Goal: Task Accomplishment & Management: Complete application form

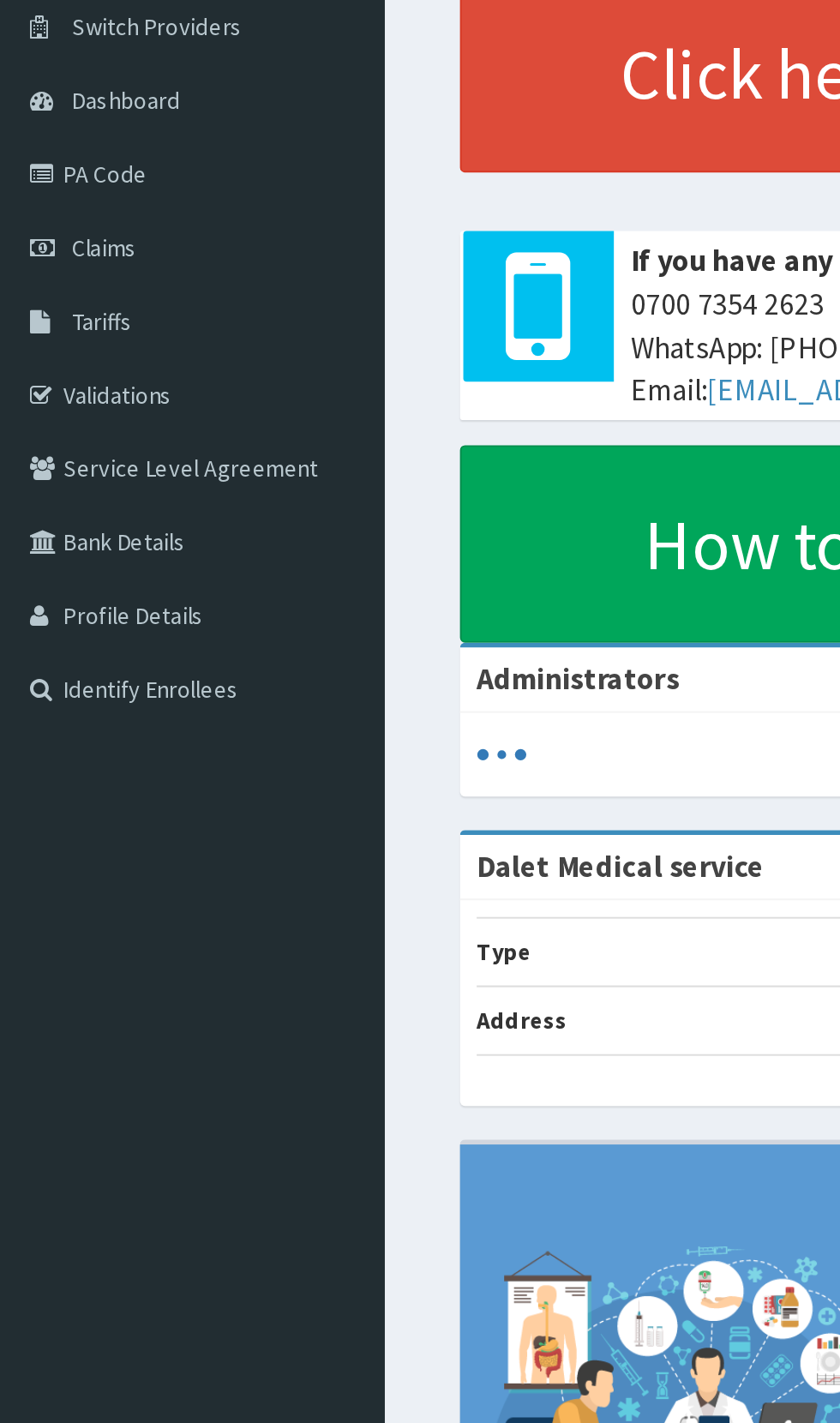
scroll to position [7, 0]
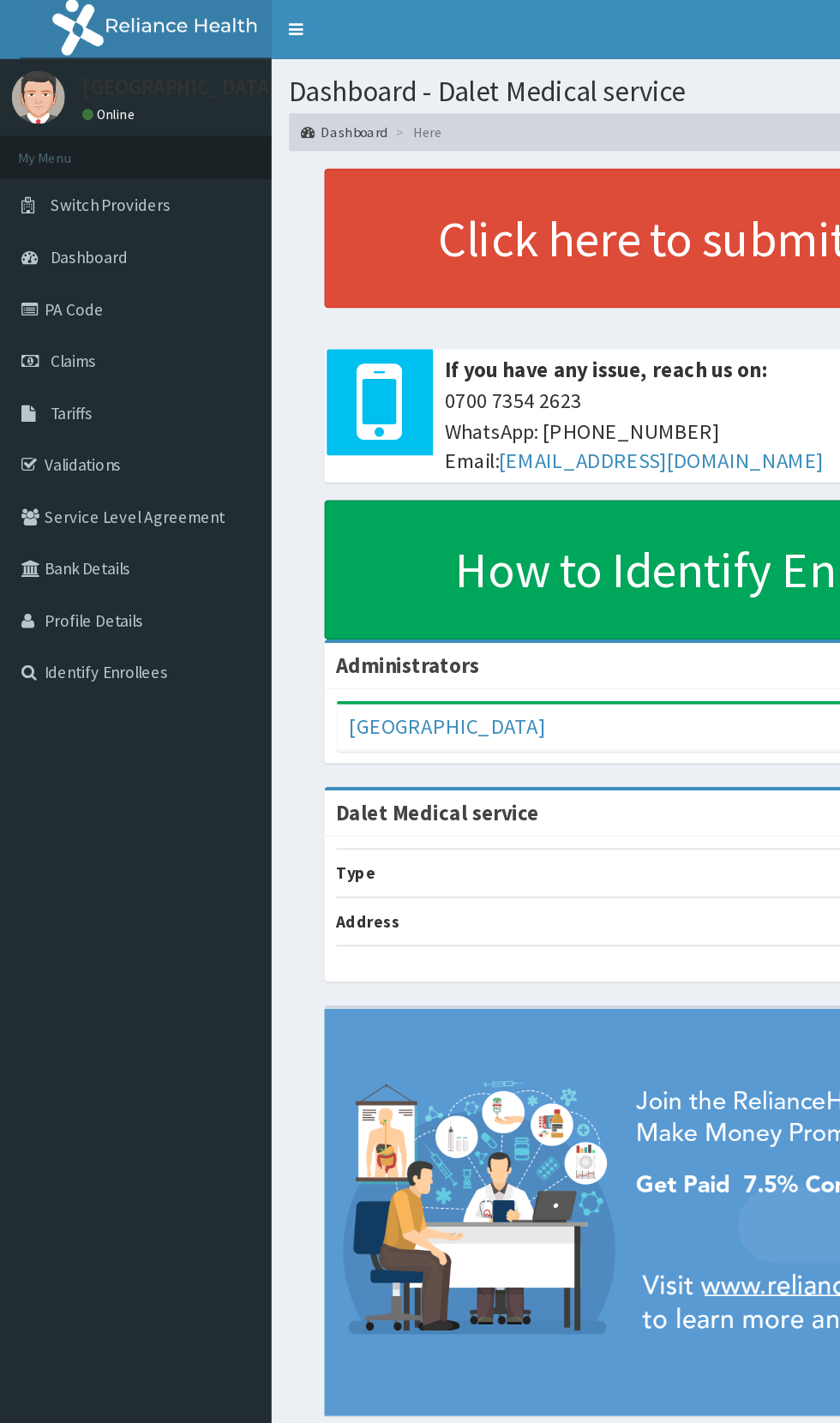
click at [81, 334] on link "Validations" at bounding box center [99, 338] width 197 height 38
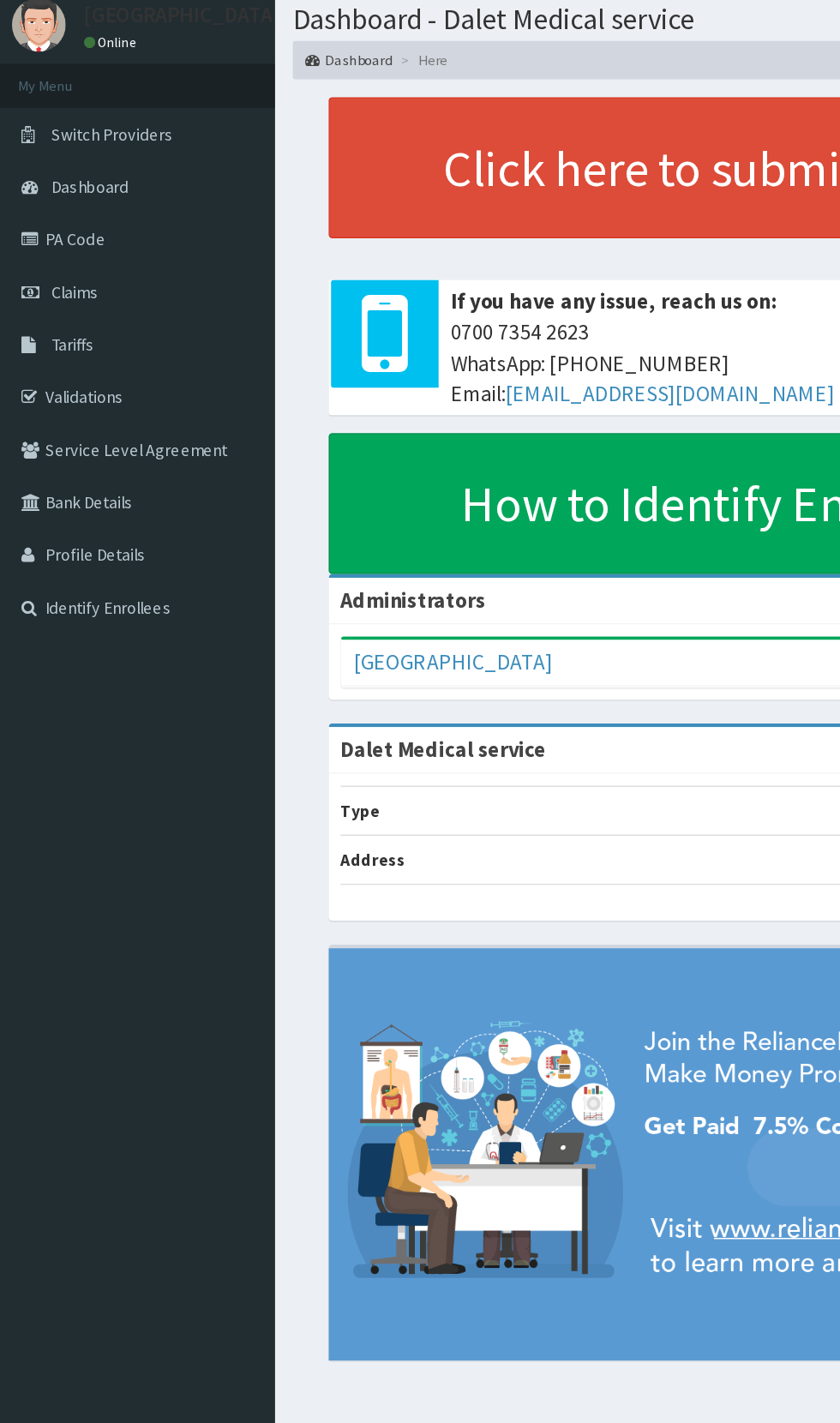
click at [59, 338] on link "Validations" at bounding box center [99, 338] width 197 height 38
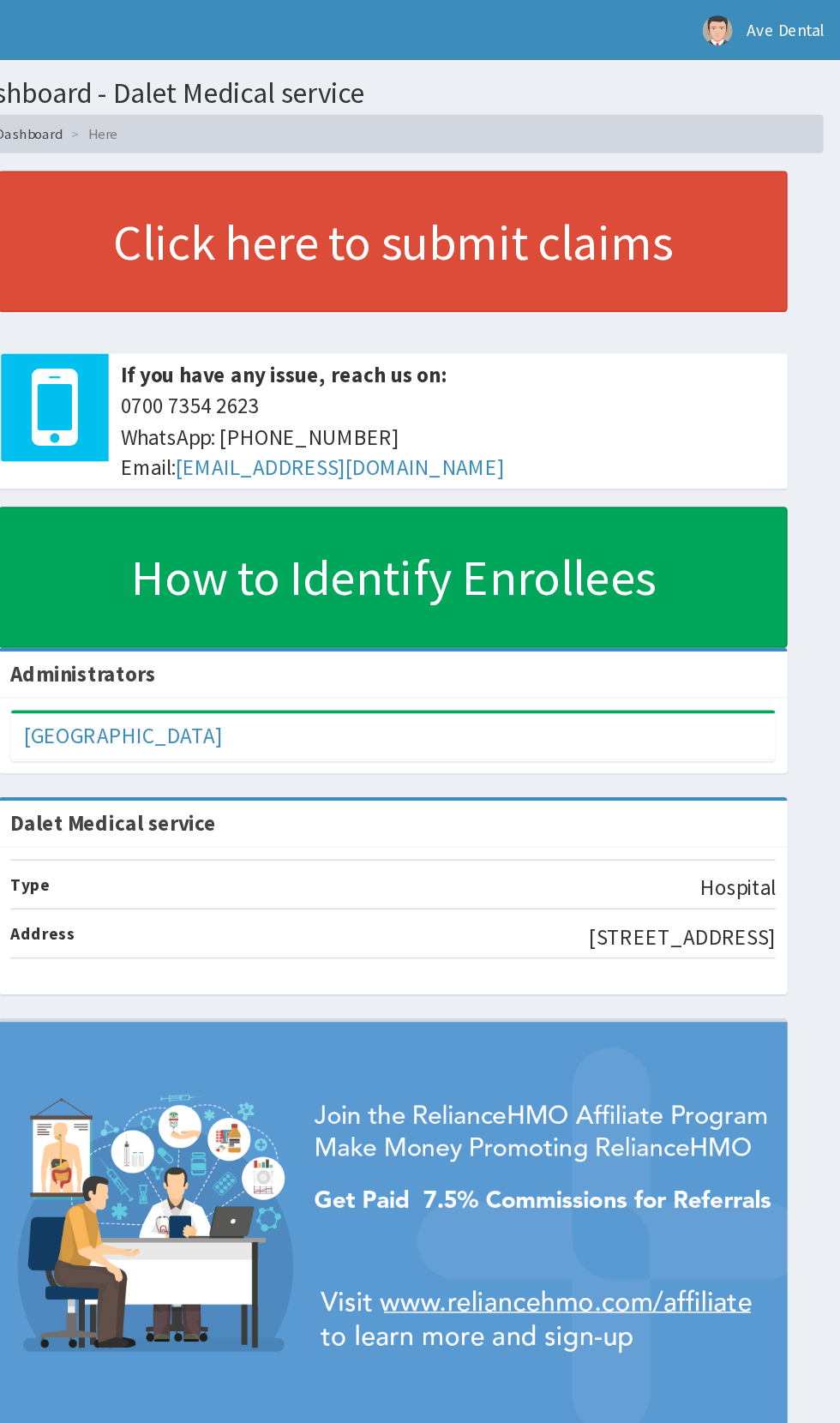
click at [803, 46] on section "Dashboard - Dalet Medical service Dashboard Here" at bounding box center [518, 76] width 643 height 67
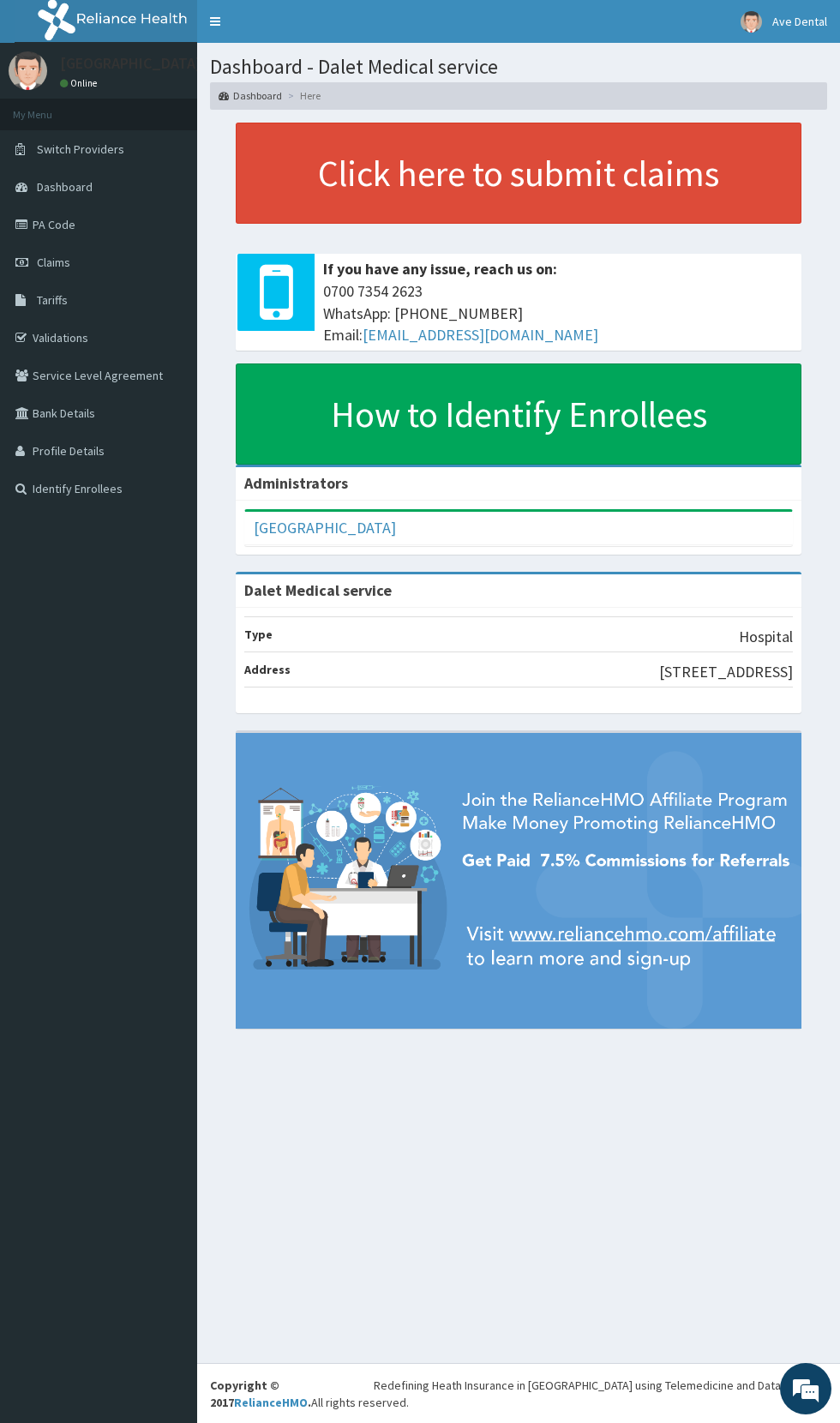
click at [60, 337] on link "Validations" at bounding box center [99, 338] width 197 height 38
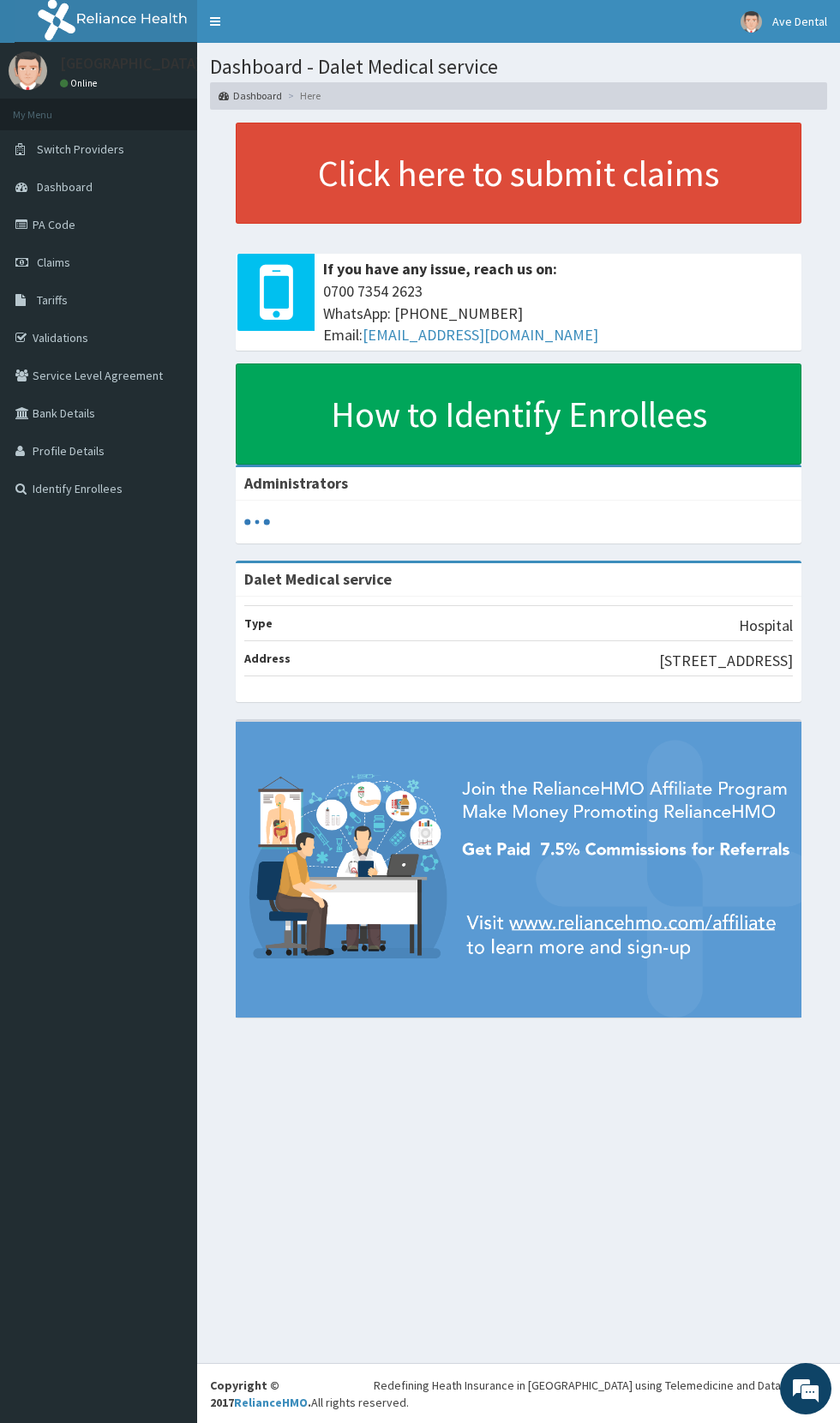
click at [68, 229] on link "PA Code" at bounding box center [99, 224] width 197 height 38
click at [758, 11] on link "Ave Dental" at bounding box center [783, 22] width 112 height 43
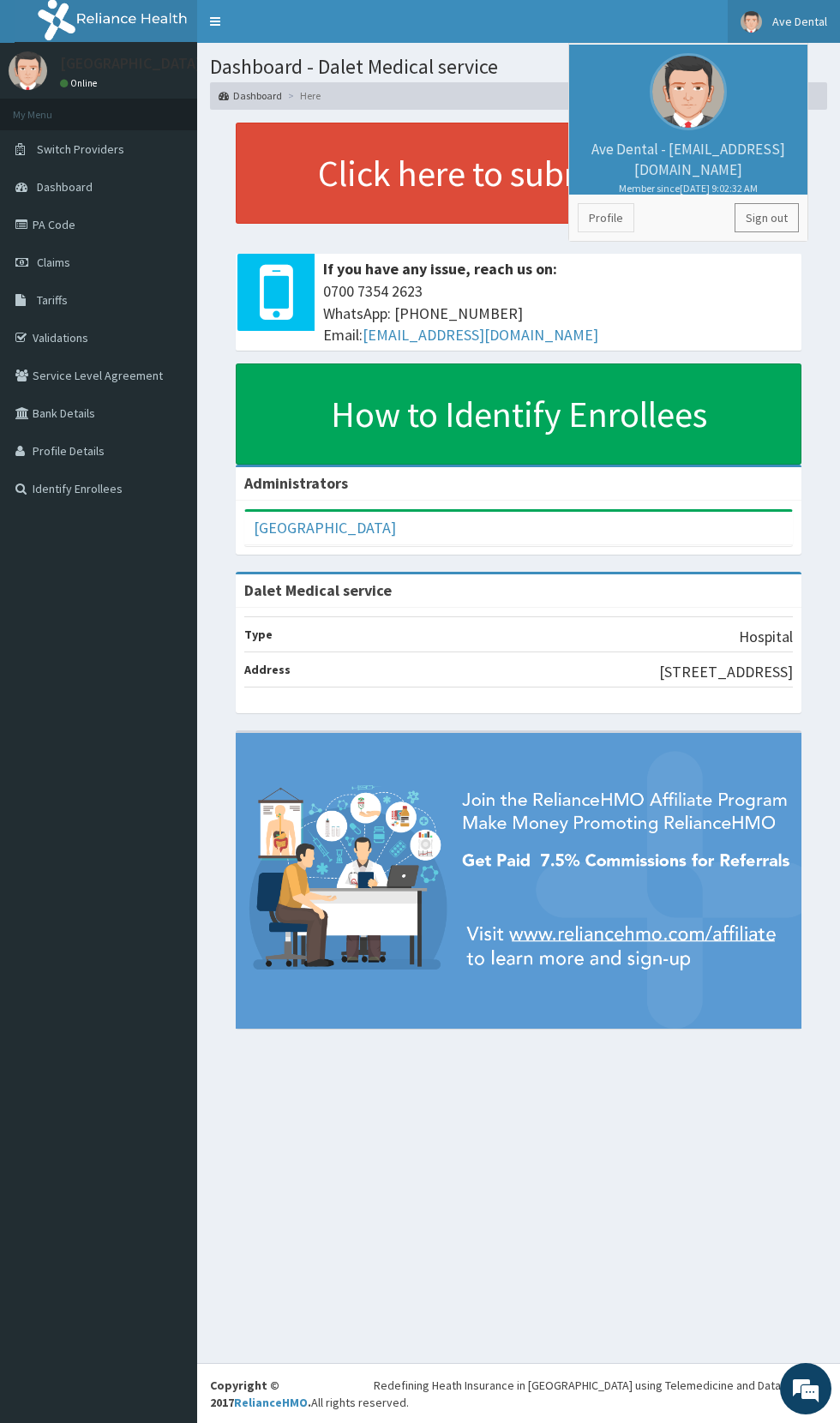
click at [782, 225] on link "Sign out" at bounding box center [766, 218] width 65 height 29
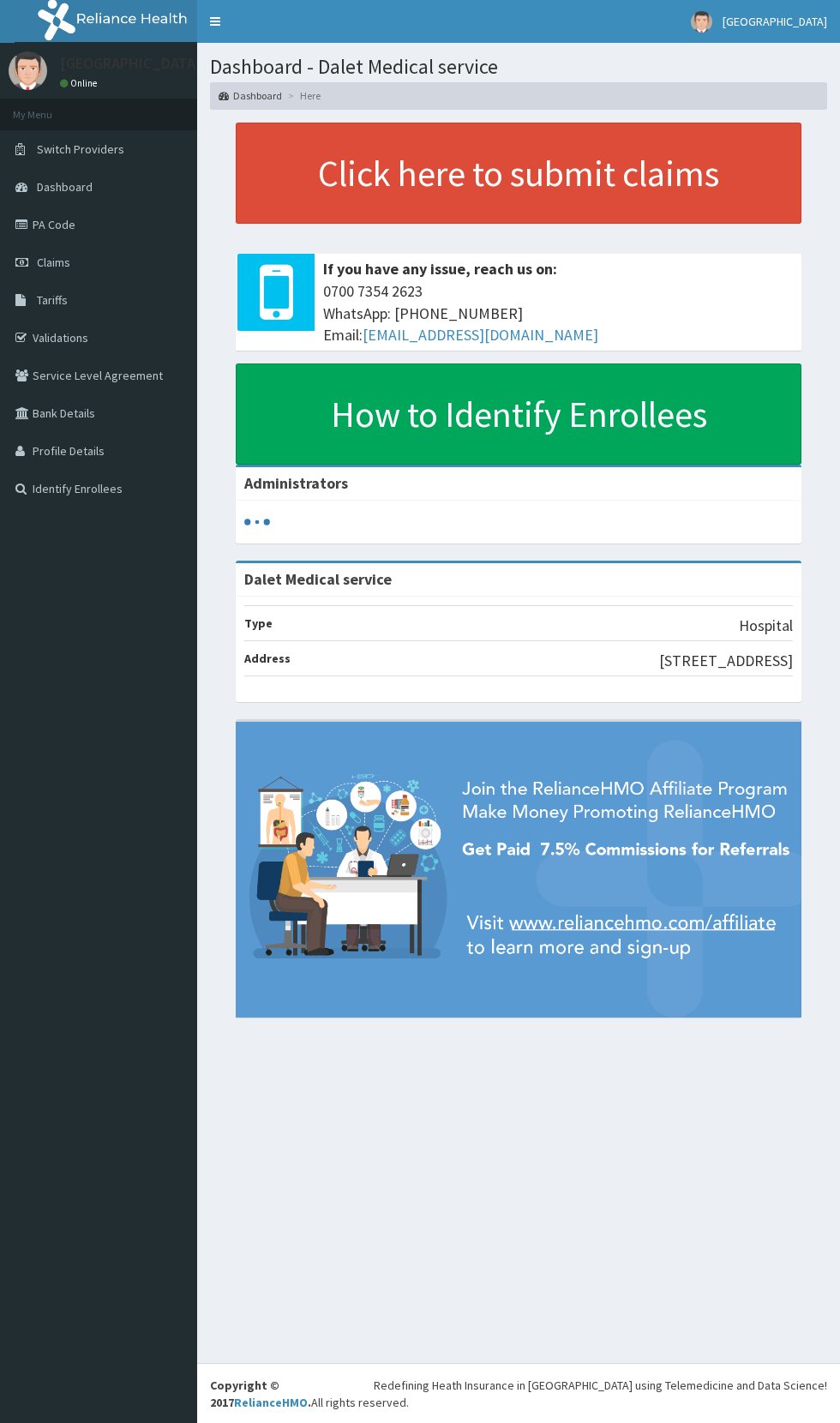
click at [72, 347] on link "Validations" at bounding box center [99, 338] width 197 height 38
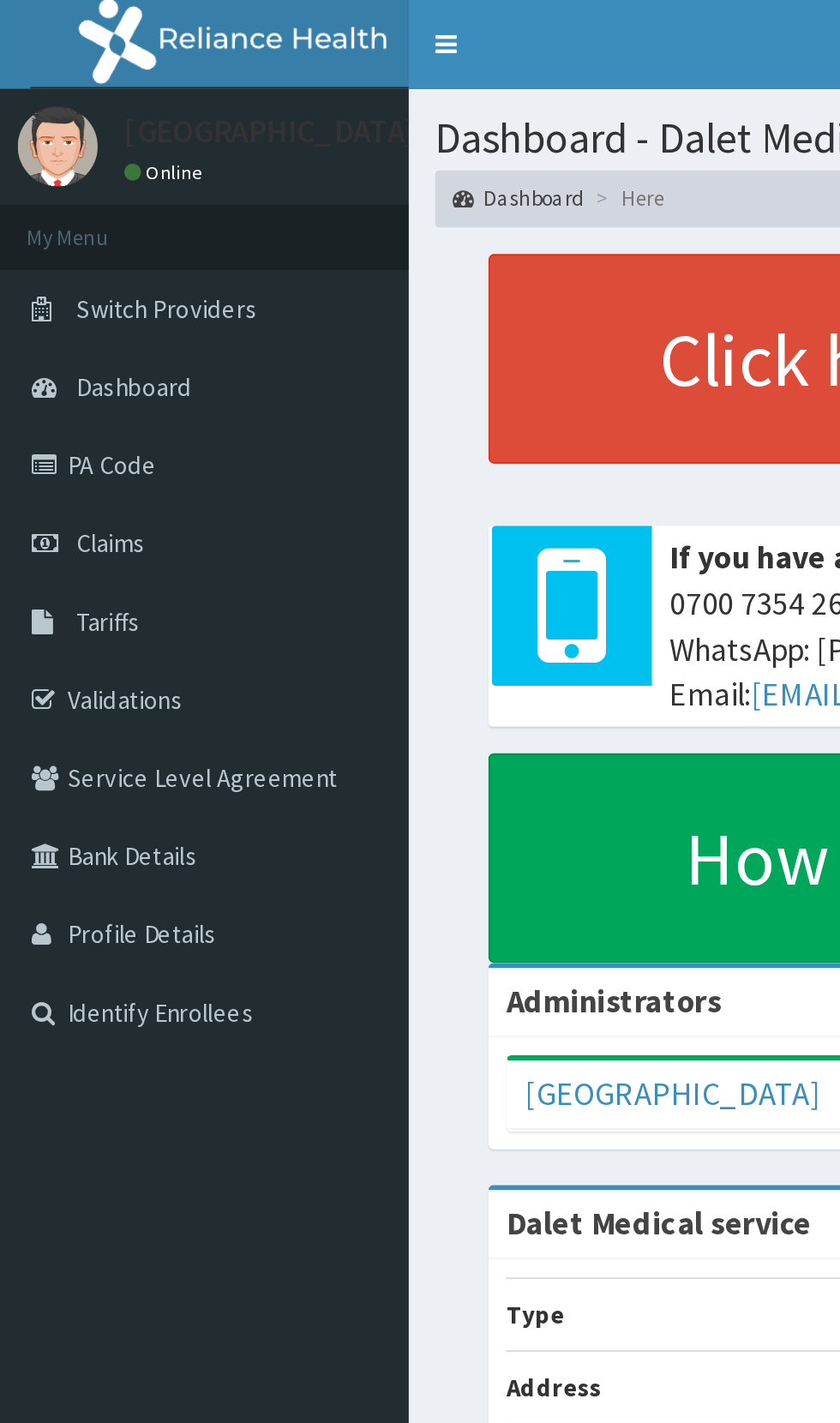
click at [59, 260] on span "Claims" at bounding box center [53, 262] width 33 height 15
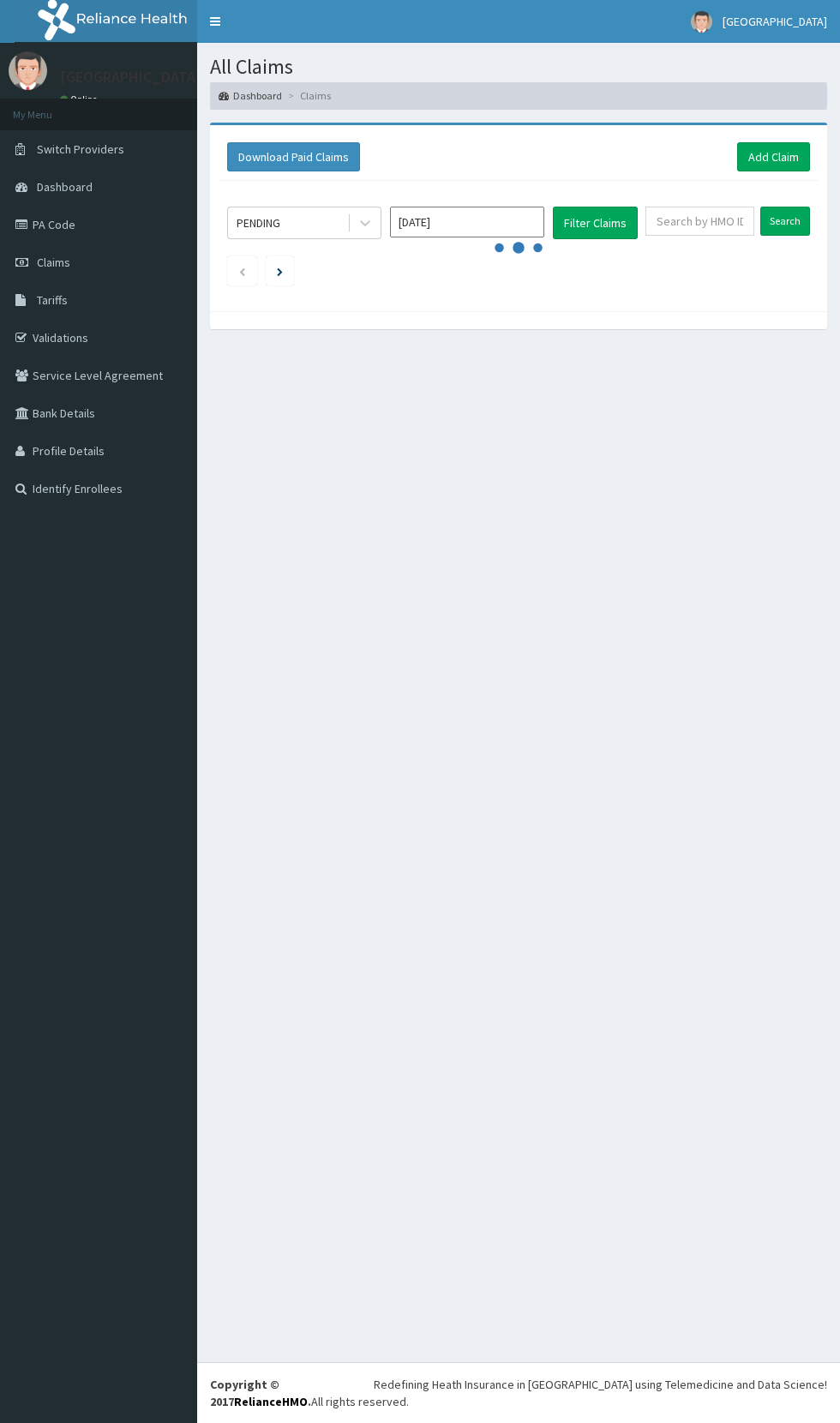
click at [69, 336] on link "Validations" at bounding box center [99, 338] width 197 height 38
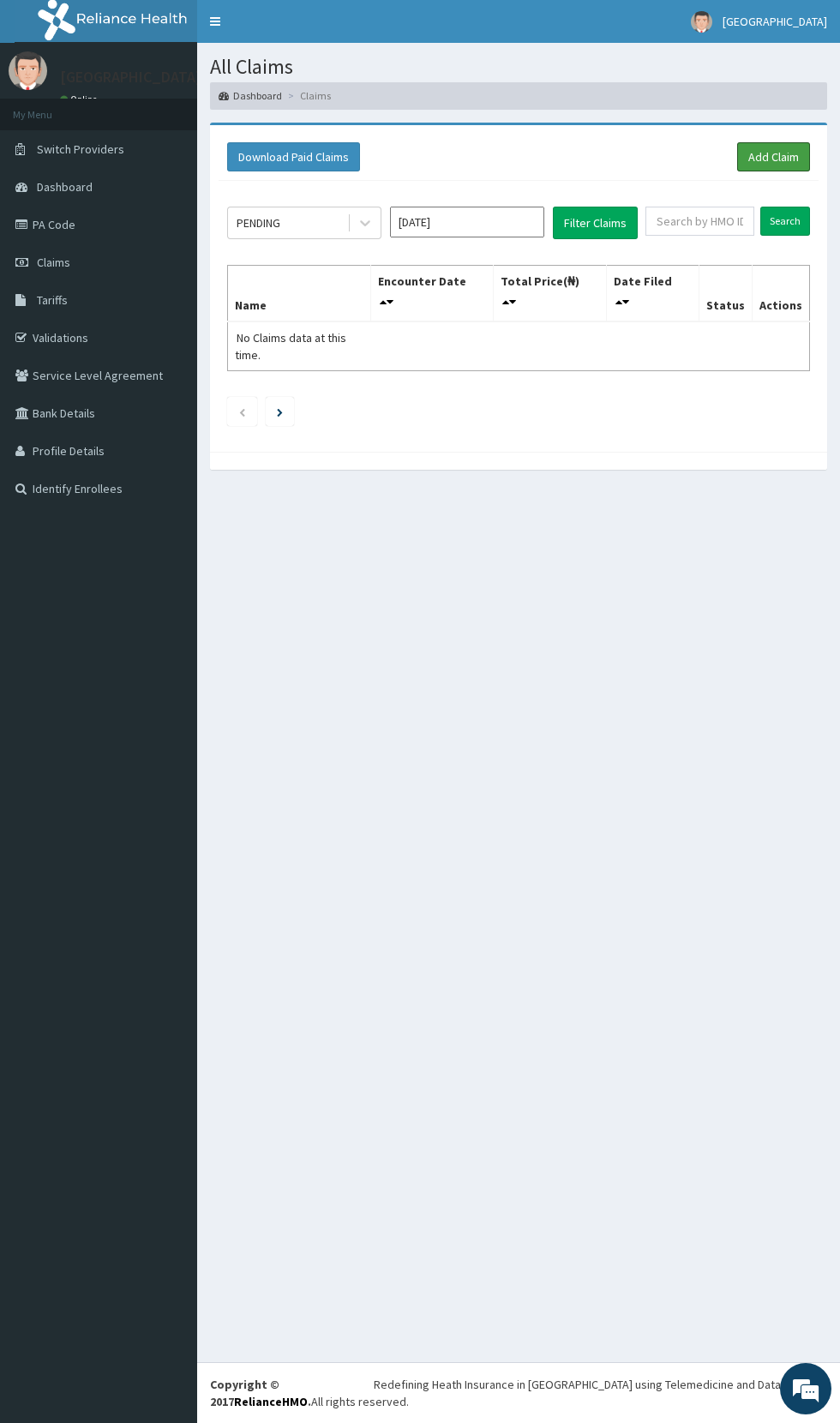
click at [777, 156] on link "Add Claim" at bounding box center [773, 157] width 73 height 29
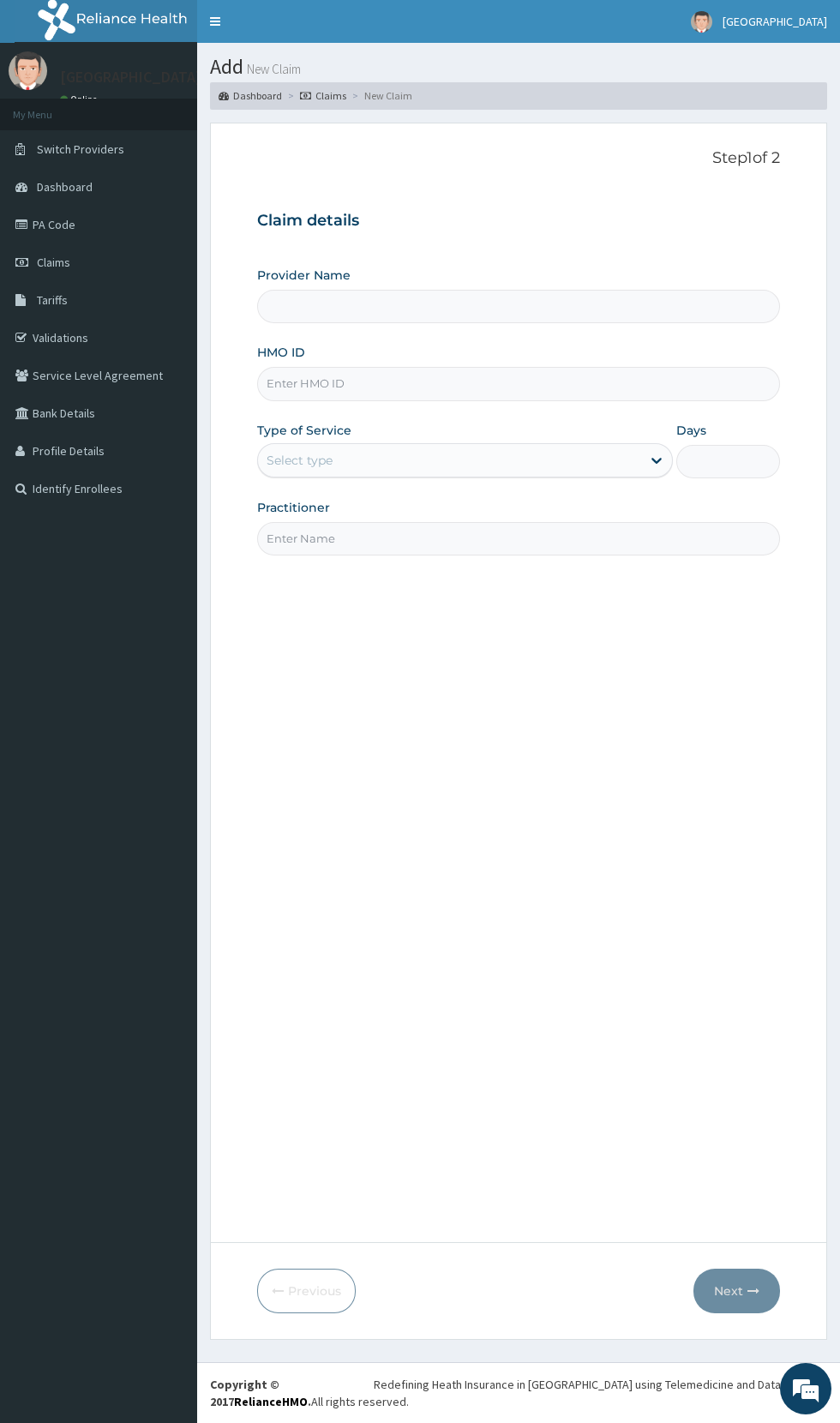
type input "Dalet Medical service"
click at [65, 223] on link "PA Code" at bounding box center [99, 224] width 197 height 38
type input "Dalet Medical service"
click at [791, 20] on span "[GEOGRAPHIC_DATA]" at bounding box center [775, 21] width 105 height 15
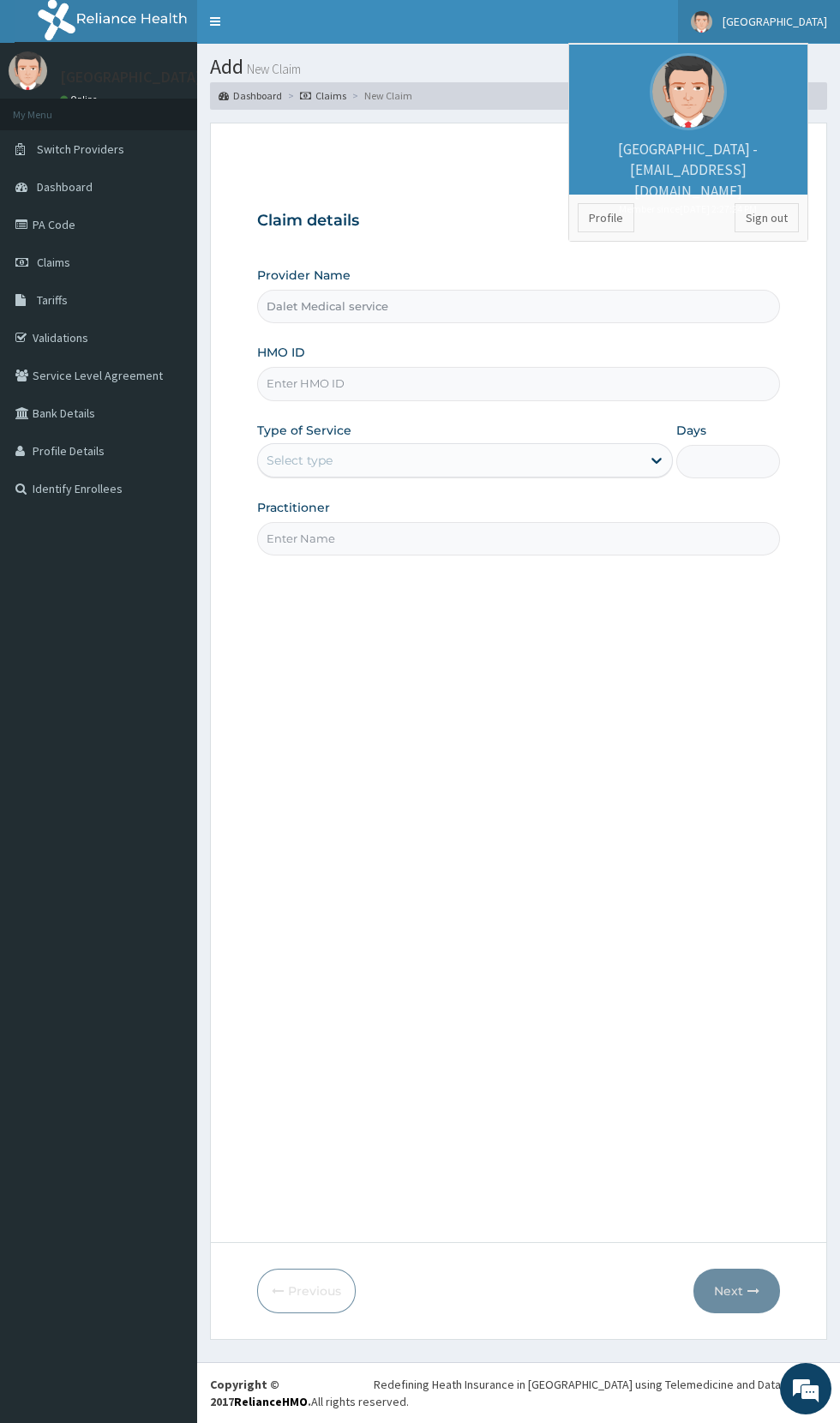
click at [784, 237] on li "Profile Sign out" at bounding box center [688, 218] width 238 height 47
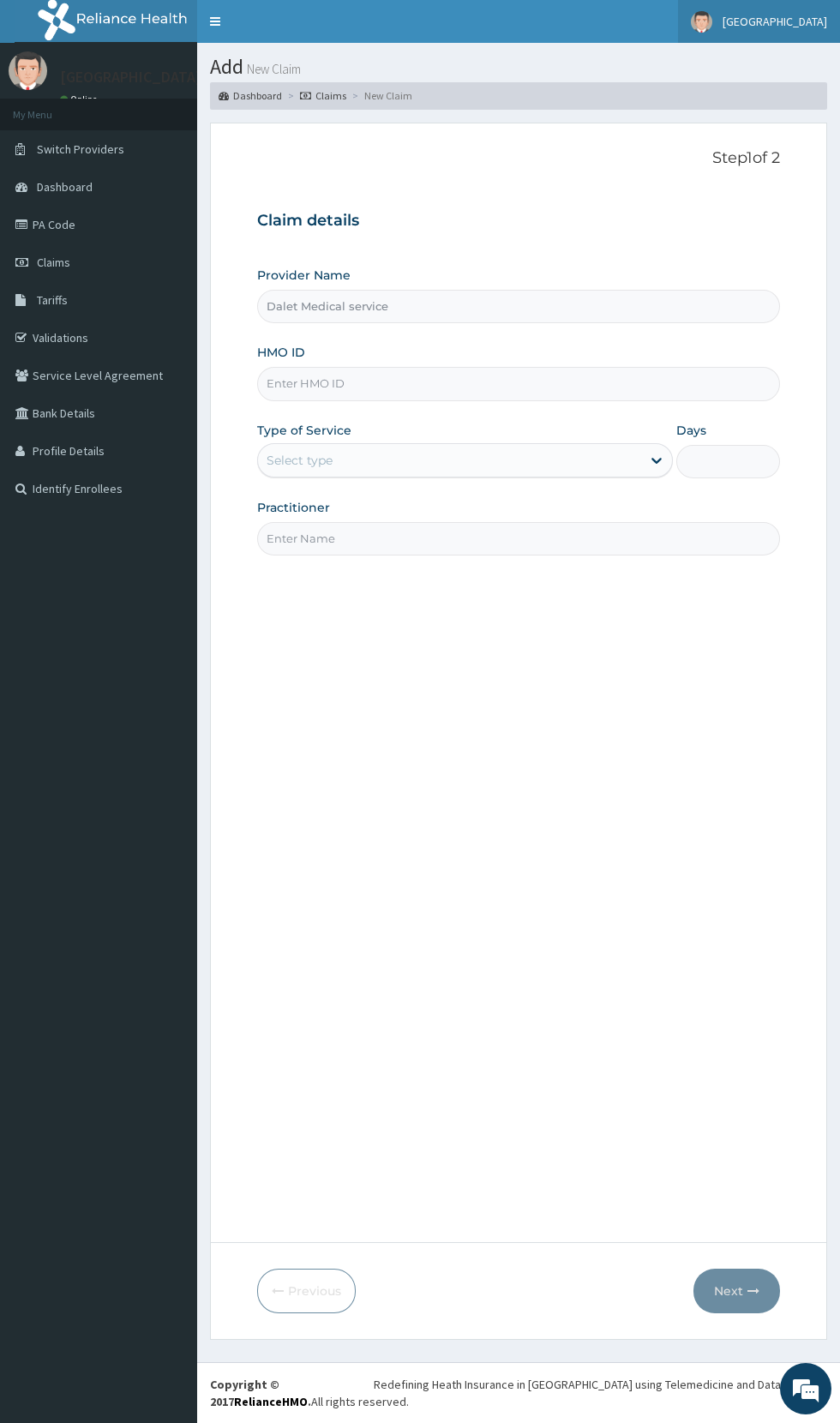
click at [784, 22] on span "Dalet Hospital" at bounding box center [775, 21] width 105 height 15
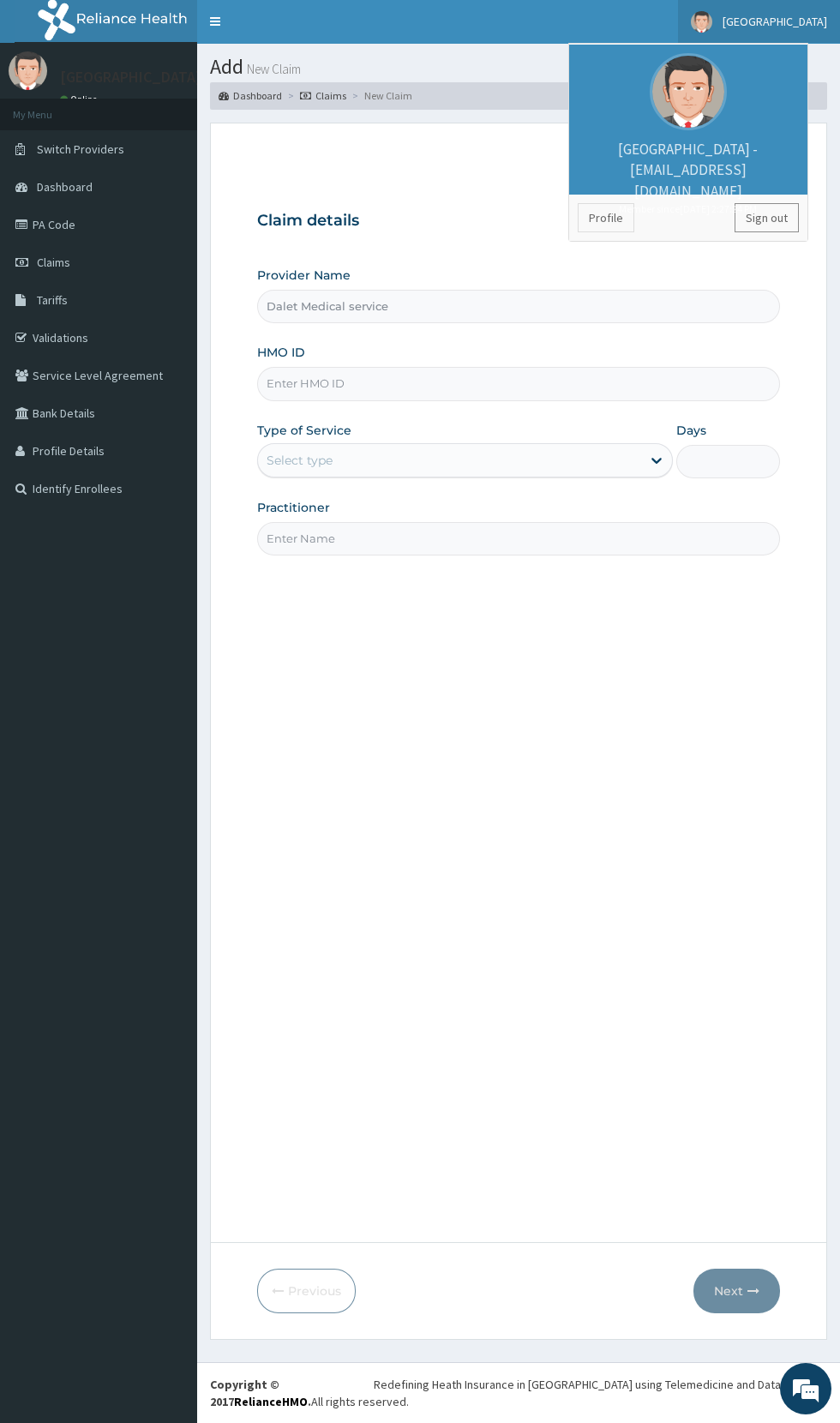
click at [779, 220] on link "Sign out" at bounding box center [766, 218] width 65 height 29
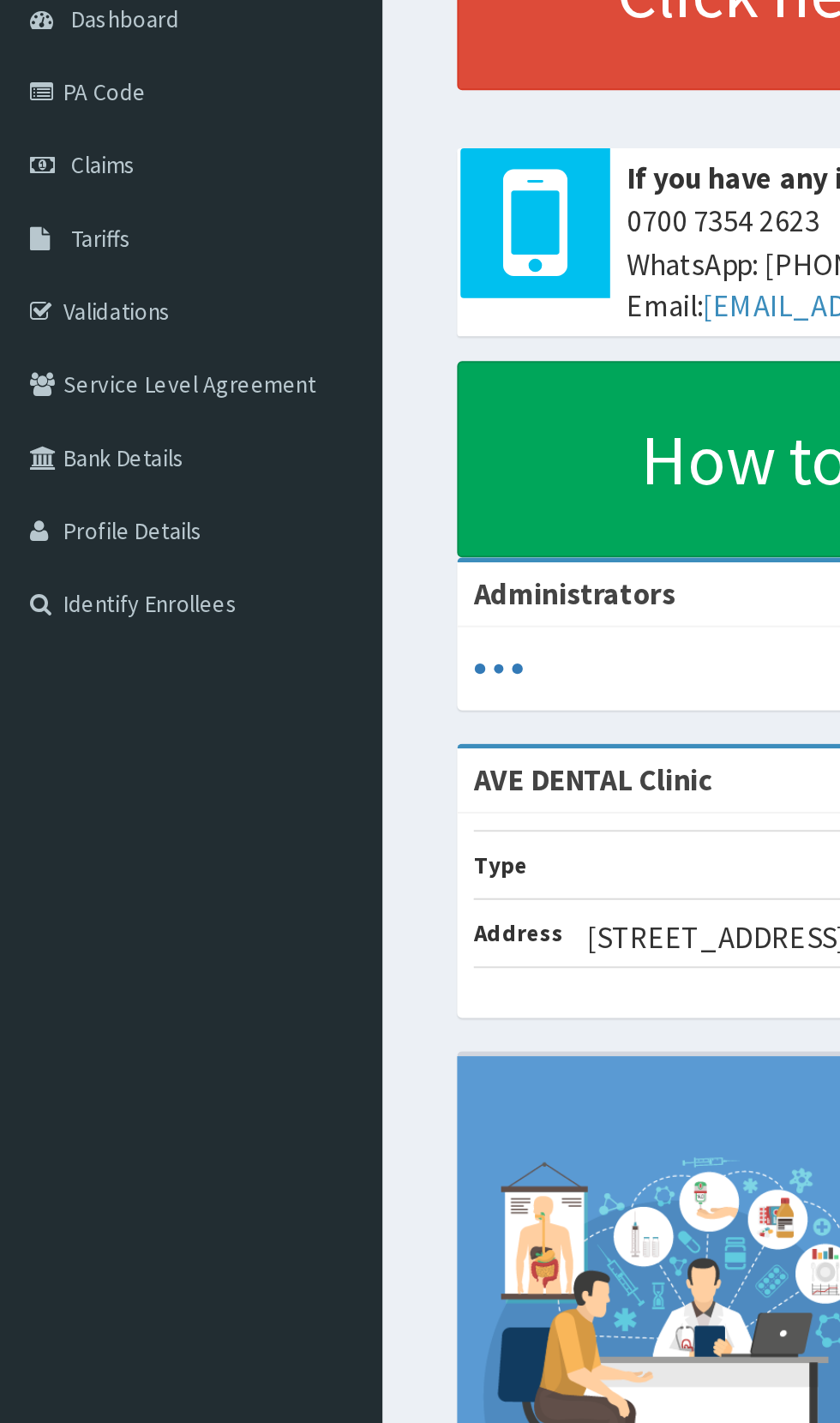
click at [65, 335] on link "Validations" at bounding box center [99, 338] width 197 height 38
